Goal: Find specific page/section: Find specific page/section

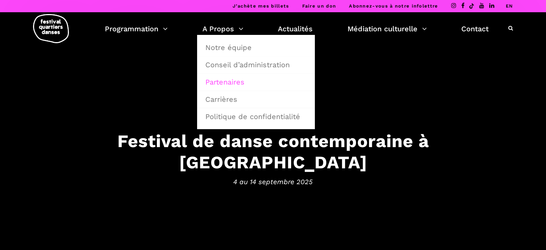
click at [235, 80] on link "Partenaires" at bounding box center [256, 82] width 110 height 17
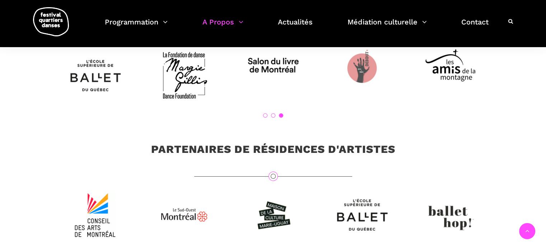
scroll to position [2011, 0]
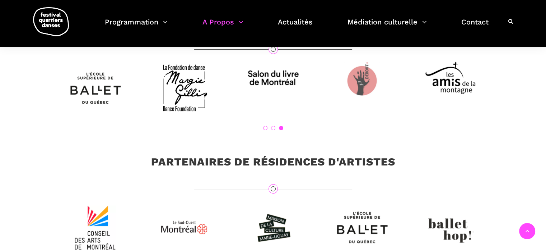
click at [273, 130] on link "2" at bounding box center [273, 128] width 4 height 4
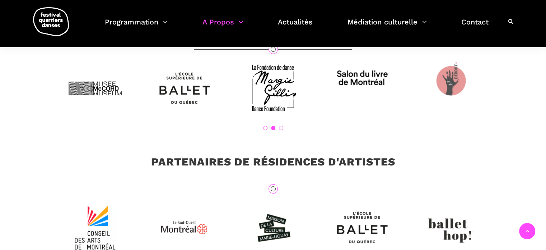
click at [264, 130] on link "1" at bounding box center [265, 128] width 4 height 4
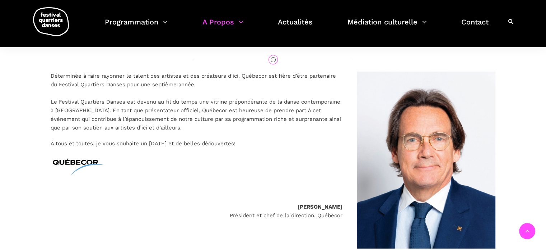
scroll to position [108, 0]
